Goal: Task Accomplishment & Management: Manage account settings

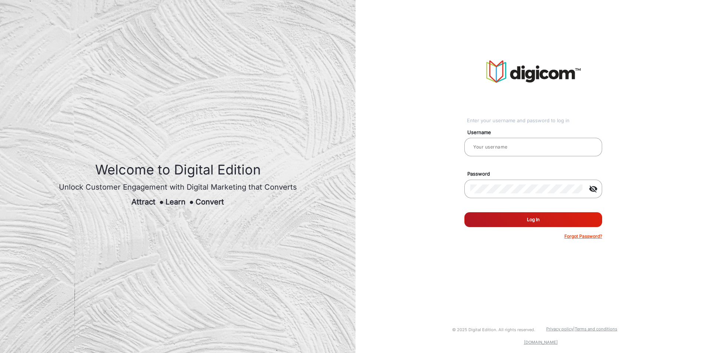
type input "chitra"
click at [542, 221] on button "Log In" at bounding box center [534, 219] width 138 height 15
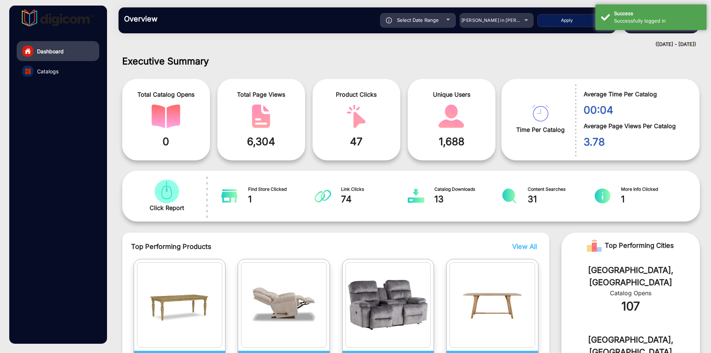
scroll to position [6, 0]
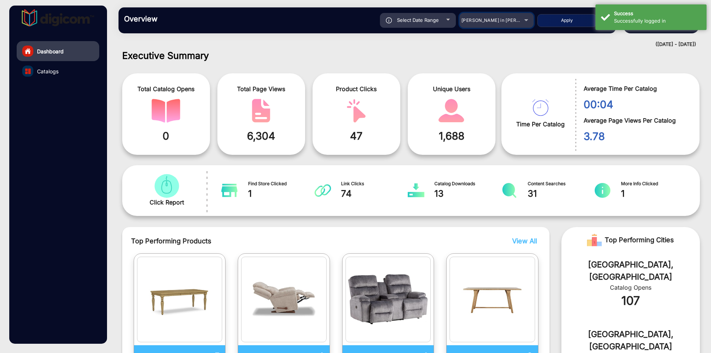
click at [523, 16] on div "[PERSON_NAME] in [PERSON_NAME]" at bounding box center [497, 20] width 74 height 9
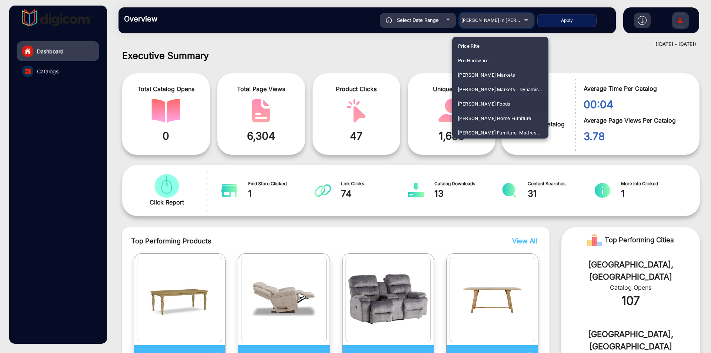
scroll to position [1562, 0]
